Goal: Check status: Check status

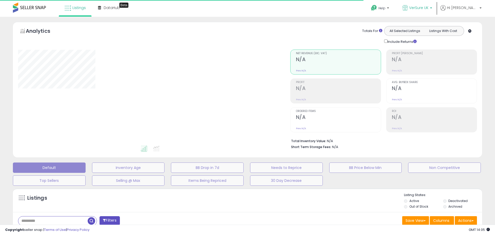
click at [428, 9] on span "VerSure UK" at bounding box center [418, 7] width 19 height 5
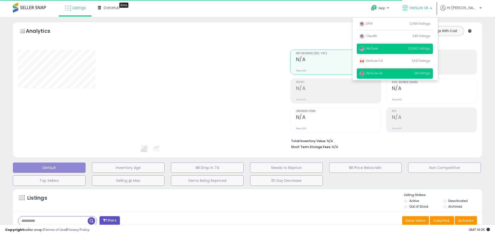
type input "*********"
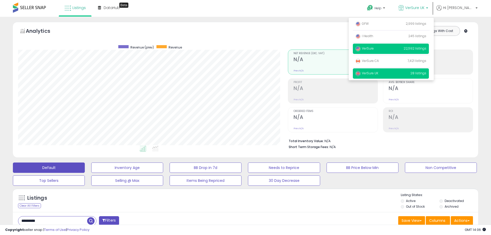
click at [407, 47] on p "VerSure 22,592 listings" at bounding box center [391, 49] width 76 height 10
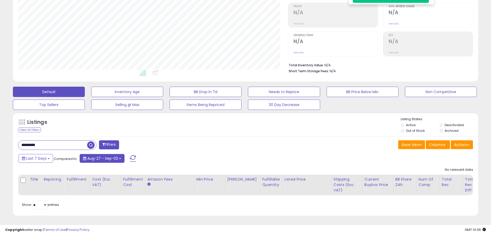
scroll to position [80, 0]
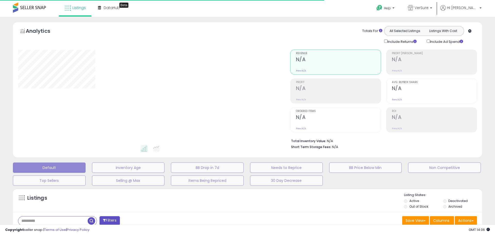
drag, startPoint x: 52, startPoint y: 218, endPoint x: 53, endPoint y: 220, distance: 2.7
drag, startPoint x: 55, startPoint y: 218, endPoint x: 59, endPoint y: 208, distance: 10.6
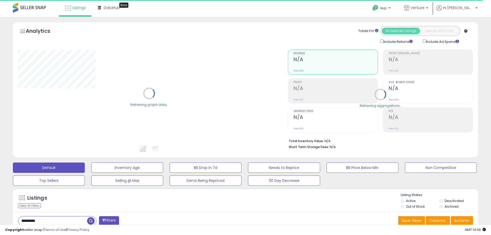
click at [61, 222] on input "*********" at bounding box center [52, 220] width 69 height 9
click at [61, 222] on input "*********" at bounding box center [74, 220] width 113 height 9
paste input "text"
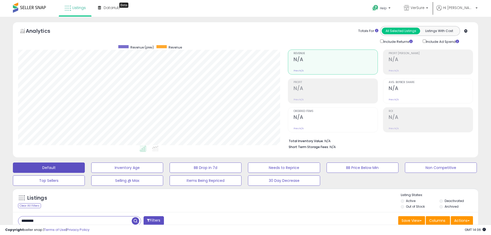
scroll to position [106, 270]
click at [39, 220] on input "********" at bounding box center [74, 220] width 113 height 9
type input "****"
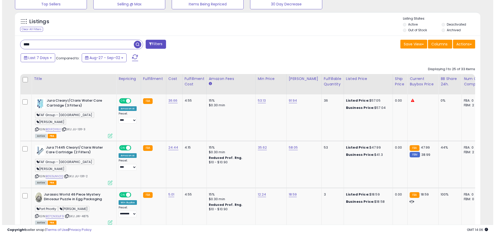
scroll to position [0, 0]
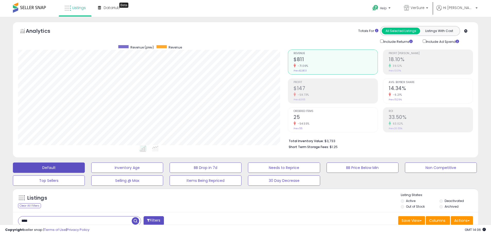
drag, startPoint x: 325, startPoint y: 120, endPoint x: 330, endPoint y: 118, distance: 4.5
click at [329, 118] on h2 "25" at bounding box center [336, 117] width 84 height 7
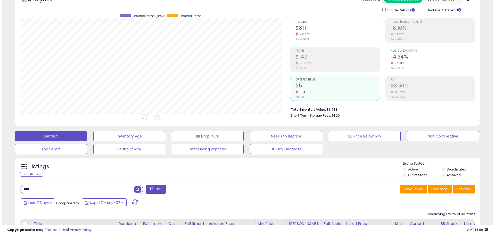
scroll to position [52, 0]
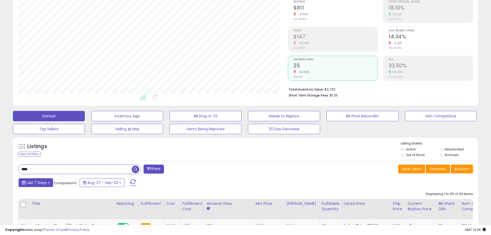
click at [31, 184] on span "Last 7 Days" at bounding box center [36, 182] width 20 height 5
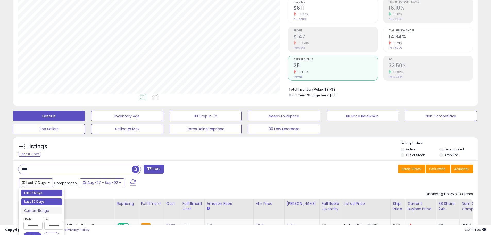
type input "**********"
click at [43, 202] on li "Last 30 Days" at bounding box center [41, 201] width 41 height 7
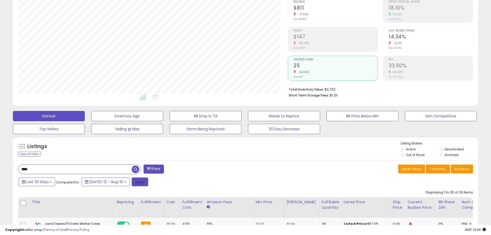
drag, startPoint x: 129, startPoint y: 184, endPoint x: 105, endPoint y: 184, distance: 23.7
click at [132, 184] on button "Apply" at bounding box center [140, 181] width 16 height 9
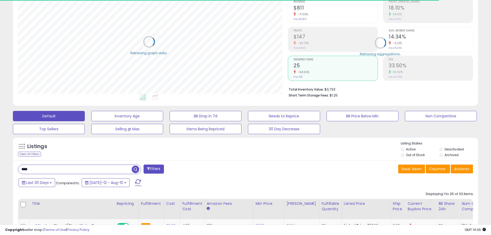
scroll to position [257604, 257440]
click at [271, 172] on div "Save View Save As New View Update Current View Columns Actions Import Export Vi…" at bounding box center [361, 169] width 231 height 10
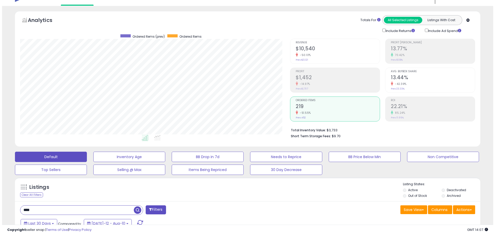
scroll to position [0, 0]
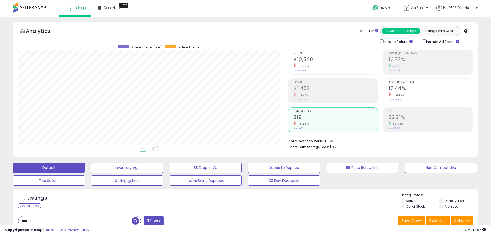
click at [313, 124] on div "-51.55%" at bounding box center [336, 123] width 84 height 5
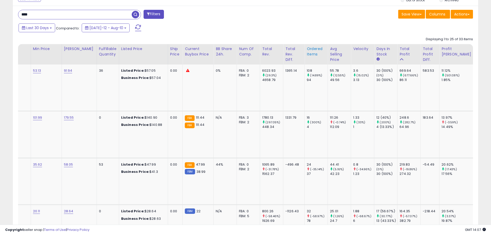
click at [307, 52] on div "Ordered Items" at bounding box center [316, 51] width 19 height 11
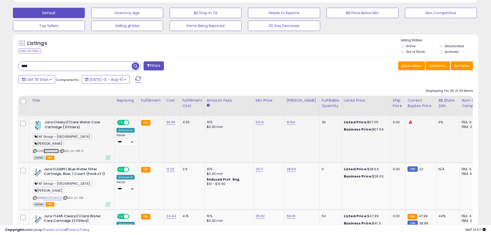
click at [53, 149] on link "B01IFDYKVI" at bounding box center [51, 151] width 15 height 4
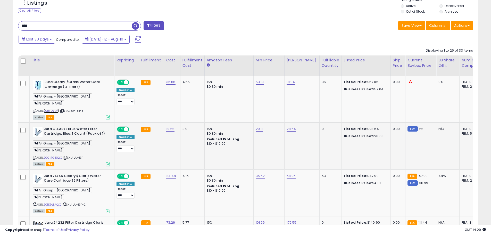
scroll to position [206, 0]
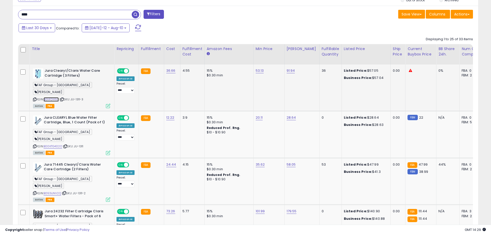
click at [54, 97] on link "B01IFDYKVI" at bounding box center [51, 99] width 15 height 4
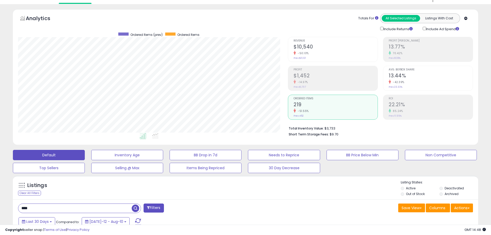
scroll to position [0, 0]
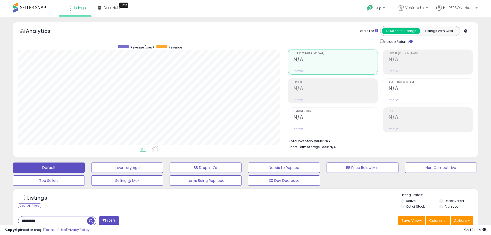
drag, startPoint x: 370, startPoint y: 118, endPoint x: 375, endPoint y: 117, distance: 5.7
click at [371, 118] on h2 "N/A" at bounding box center [336, 117] width 84 height 7
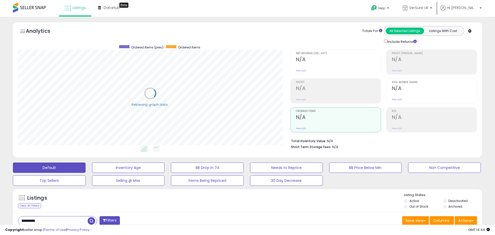
drag, startPoint x: 419, startPoint y: 117, endPoint x: 274, endPoint y: 99, distance: 145.4
click at [419, 116] on h2 "N/A" at bounding box center [434, 117] width 85 height 7
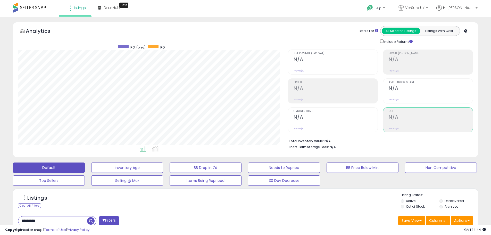
scroll to position [80, 0]
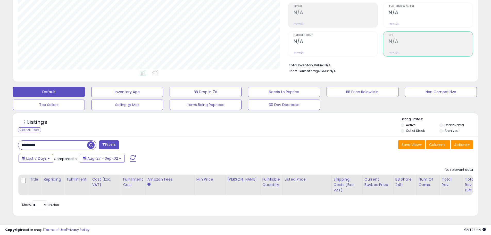
click at [53, 140] on input "*********" at bounding box center [52, 144] width 69 height 9
click at [342, 140] on div "Save View Save As New View Update Current View Columns Actions Import Export Vi…" at bounding box center [361, 145] width 231 height 10
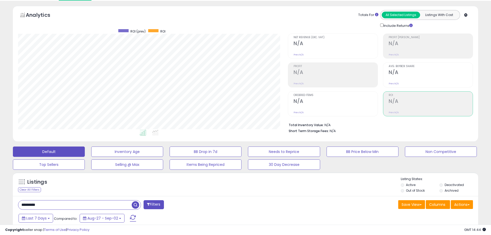
scroll to position [0, 0]
